Goal: Transaction & Acquisition: Purchase product/service

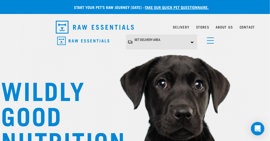
click at [205, 44] on link "menu" at bounding box center [209, 39] width 10 height 10
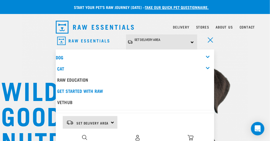
click at [84, 138] on img "dropdown navigation" at bounding box center [84, 136] width 5 height 5
click at [84, 134] on img "dropdown navigation" at bounding box center [84, 136] width 5 height 5
click at [113, 120] on div "Set Delivery Area North Island South Island" at bounding box center [90, 122] width 55 height 13
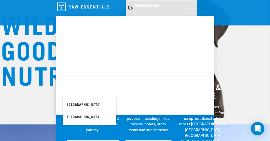
scroll to position [66, 0]
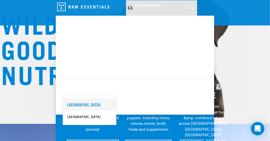
click at [80, 104] on link "[GEOGRAPHIC_DATA]" at bounding box center [90, 104] width 54 height 12
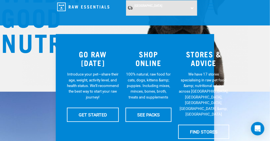
scroll to position [101, 0]
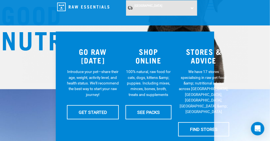
click at [90, 5] on img "dropdown navigation" at bounding box center [83, 7] width 52 height 9
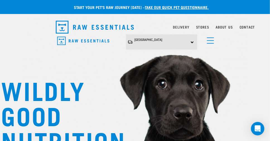
click at [208, 40] on span "menu" at bounding box center [210, 40] width 7 height 1
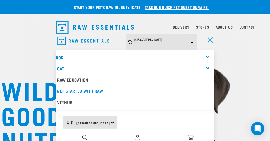
click at [207, 54] on div "Dog" at bounding box center [135, 57] width 158 height 11
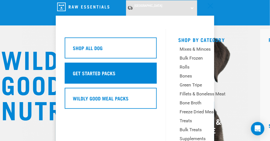
scroll to position [32, 0]
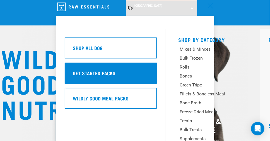
click at [116, 71] on div "Get Started Packs" at bounding box center [111, 72] width 92 height 21
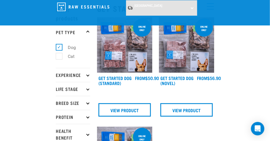
scroll to position [23, 0]
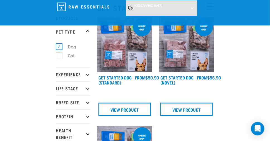
click at [87, 87] on icon at bounding box center [87, 87] width 3 height 3
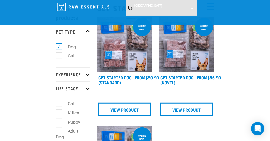
click at [59, 121] on label "Puppy" at bounding box center [71, 121] width 24 height 7
click at [57, 121] on input "Puppy" at bounding box center [58, 121] width 4 height 4
checkbox input "true"
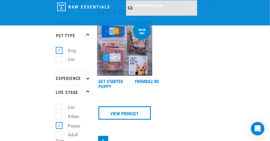
scroll to position [20, 0]
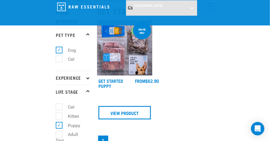
click at [106, 61] on img at bounding box center [124, 47] width 55 height 55
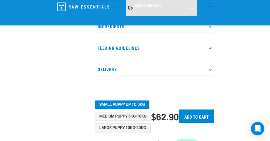
scroll to position [214, 0]
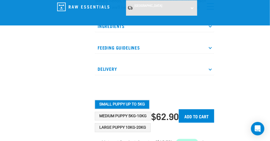
click at [132, 47] on p "Feeding Guidelines" at bounding box center [154, 47] width 119 height 13
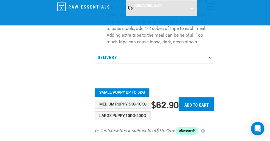
scroll to position [430, 0]
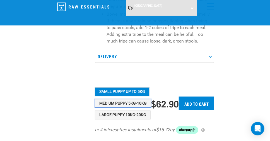
click at [135, 105] on button "Medium Puppy 5kg-10kg" at bounding box center [123, 103] width 56 height 9
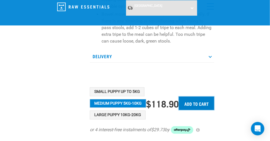
click at [202, 103] on input "Add to cart" at bounding box center [196, 102] width 35 height 13
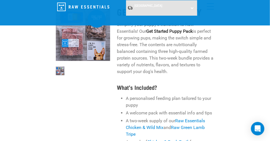
scroll to position [0, 0]
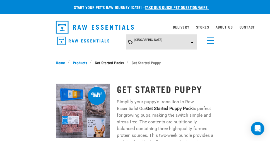
click at [116, 61] on link "Get Started Packs" at bounding box center [109, 62] width 35 height 6
click at [106, 61] on link "Get Started Packs" at bounding box center [109, 62] width 35 height 6
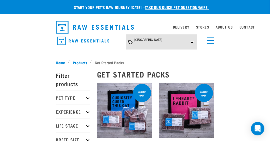
click at [211, 39] on link "menu" at bounding box center [209, 39] width 10 height 10
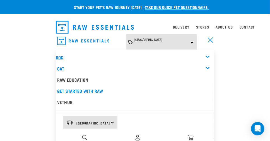
click at [62, 56] on link "Dog" at bounding box center [60, 57] width 8 height 3
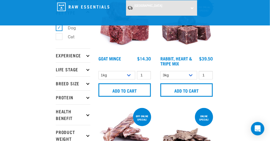
scroll to position [43, 0]
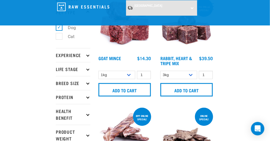
click at [85, 69] on p "Life Stage" at bounding box center [73, 69] width 35 height 14
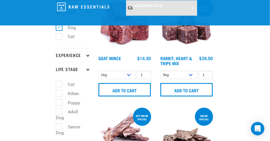
click at [60, 104] on label "Puppy" at bounding box center [71, 102] width 24 height 7
click at [59, 103] on input "Puppy" at bounding box center [58, 102] width 4 height 4
checkbox input "true"
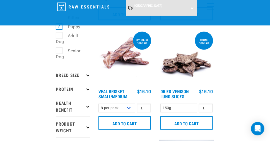
scroll to position [119, 0]
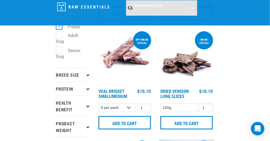
click at [88, 74] on icon at bounding box center [87, 74] width 3 height 3
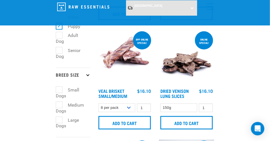
click at [57, 121] on label "Large Dogs" at bounding box center [67, 122] width 23 height 13
click at [57, 121] on input "Large Dogs" at bounding box center [58, 119] width 4 height 4
checkbox input "true"
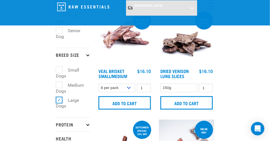
scroll to position [139, 0]
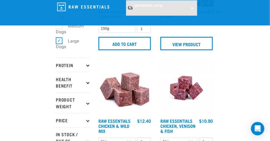
scroll to position [205, 0]
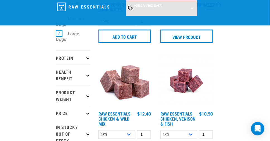
click at [87, 76] on icon at bounding box center [87, 74] width 3 height 3
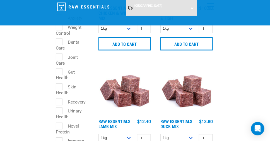
scroll to position [311, 0]
click at [57, 91] on label "Skin Health" at bounding box center [66, 89] width 21 height 13
click at [57, 87] on input "Skin Health" at bounding box center [58, 86] width 4 height 4
checkbox input "true"
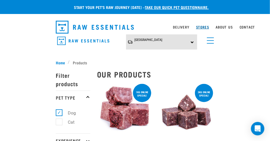
click at [199, 27] on link "Stores" at bounding box center [202, 27] width 13 height 2
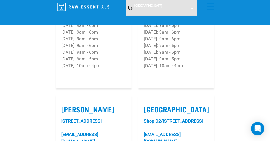
scroll to position [913, 0]
